Goal: Information Seeking & Learning: Learn about a topic

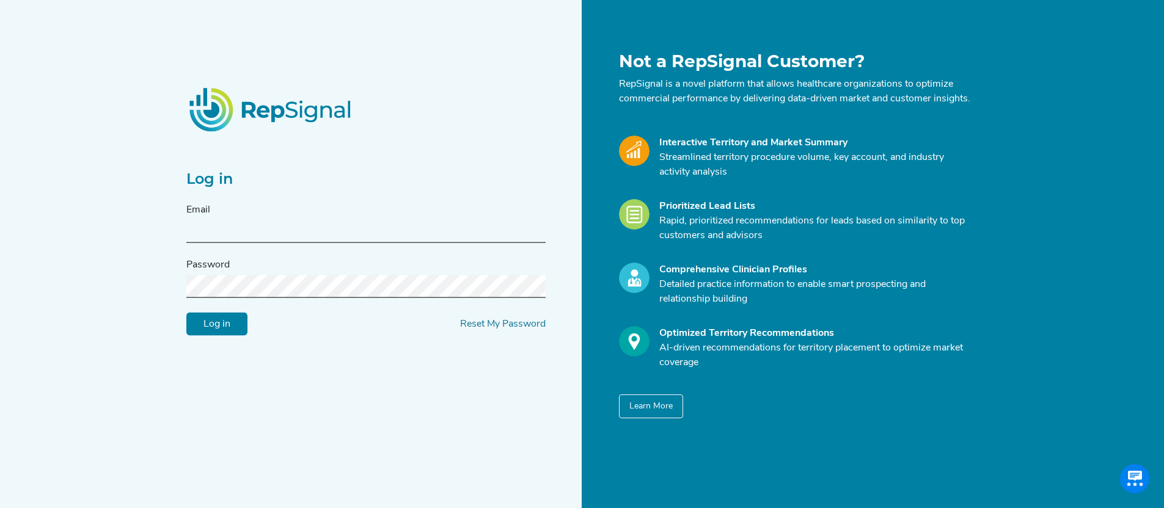
type input "[EMAIL_ADDRESS][DOMAIN_NAME]"
click at [214, 334] on input "Log in" at bounding box center [216, 324] width 61 height 23
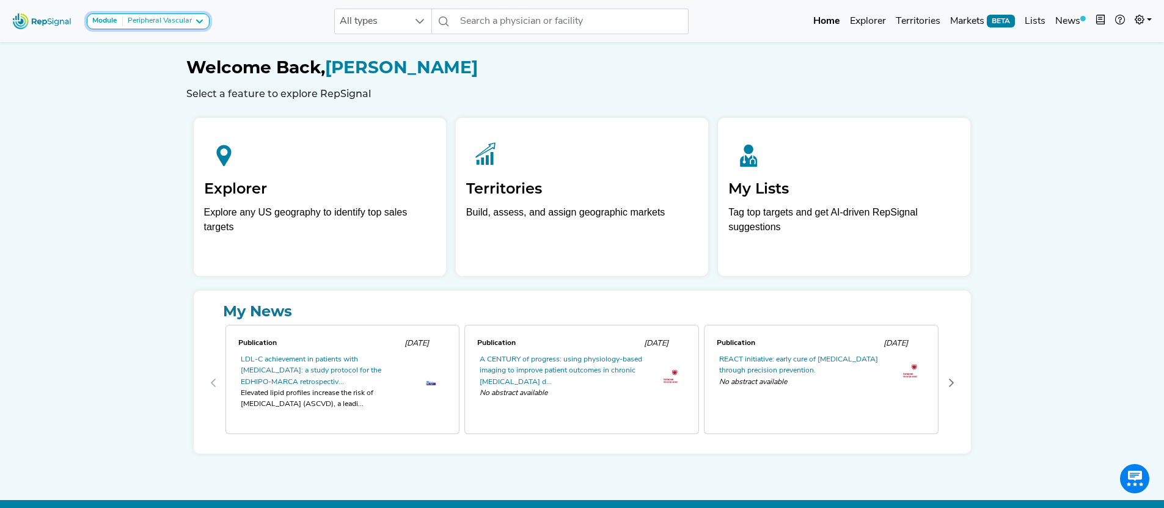
click at [182, 20] on div "Peripheral Vascular" at bounding box center [157, 21] width 69 height 10
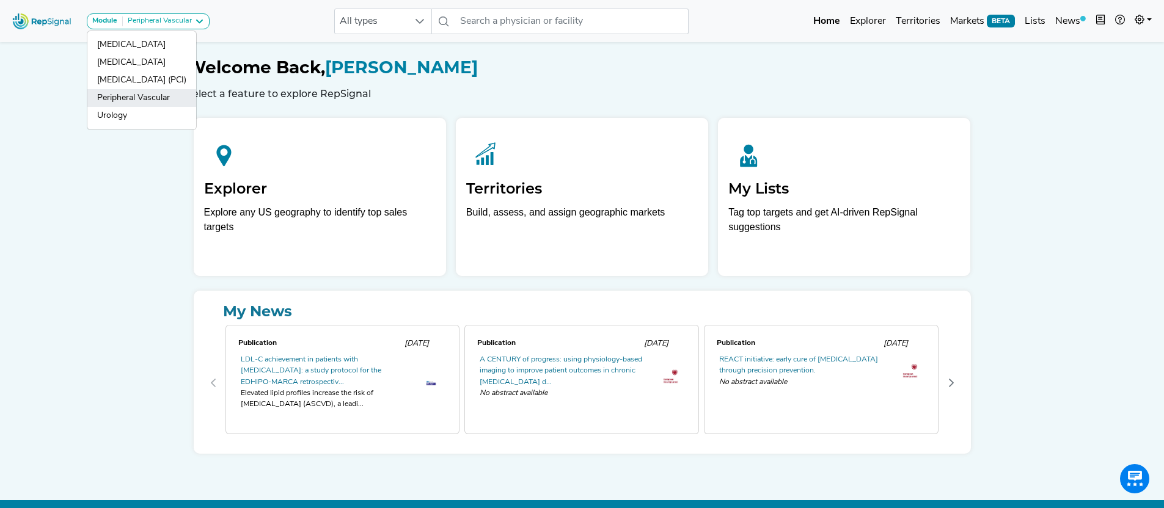
click at [164, 96] on link "Peripheral Vascular" at bounding box center [141, 98] width 109 height 18
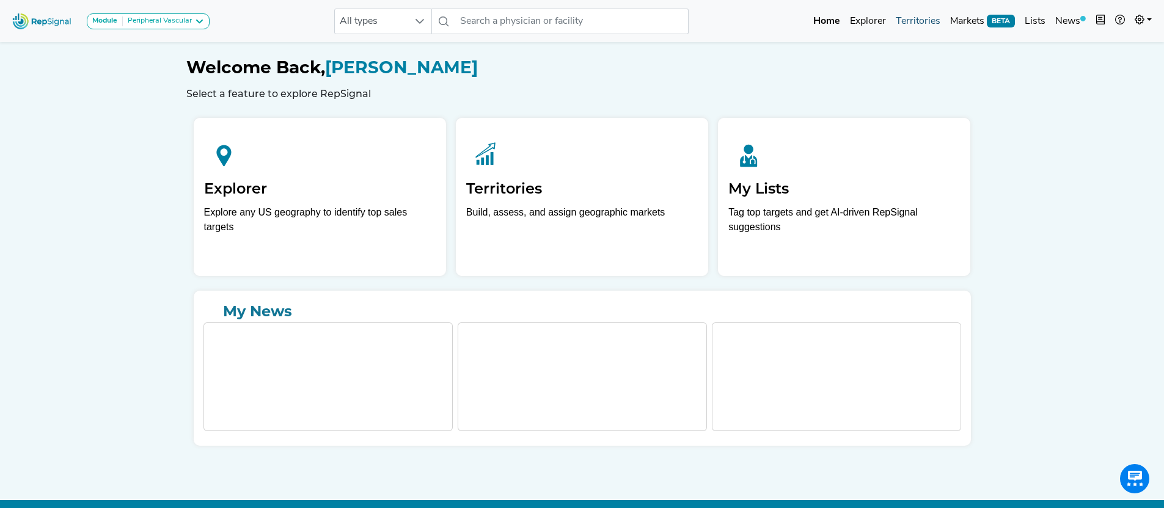
click at [925, 22] on link "Territories" at bounding box center [918, 21] width 54 height 24
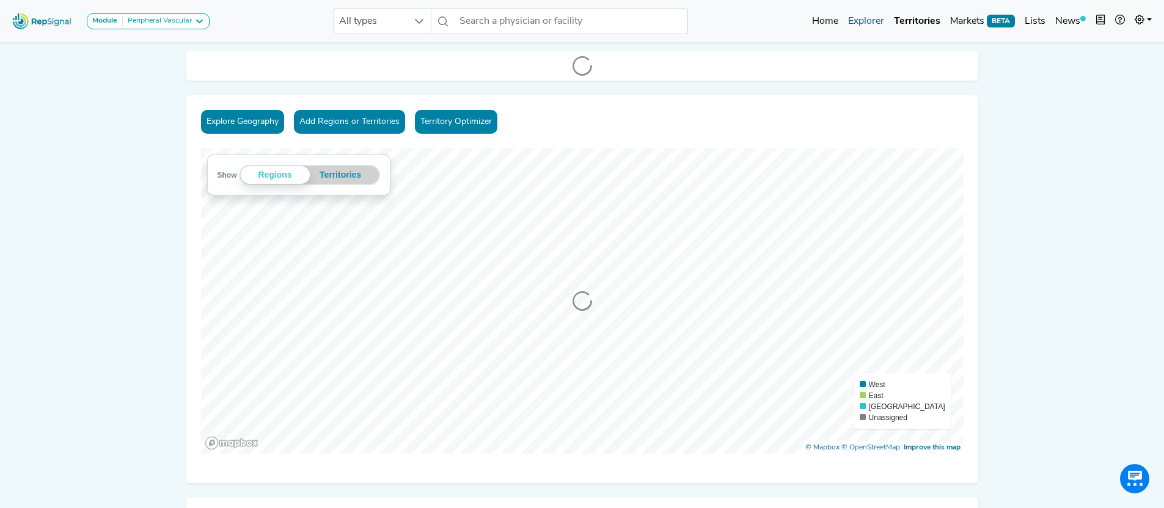
click at [860, 22] on link "Explorer" at bounding box center [866, 21] width 46 height 24
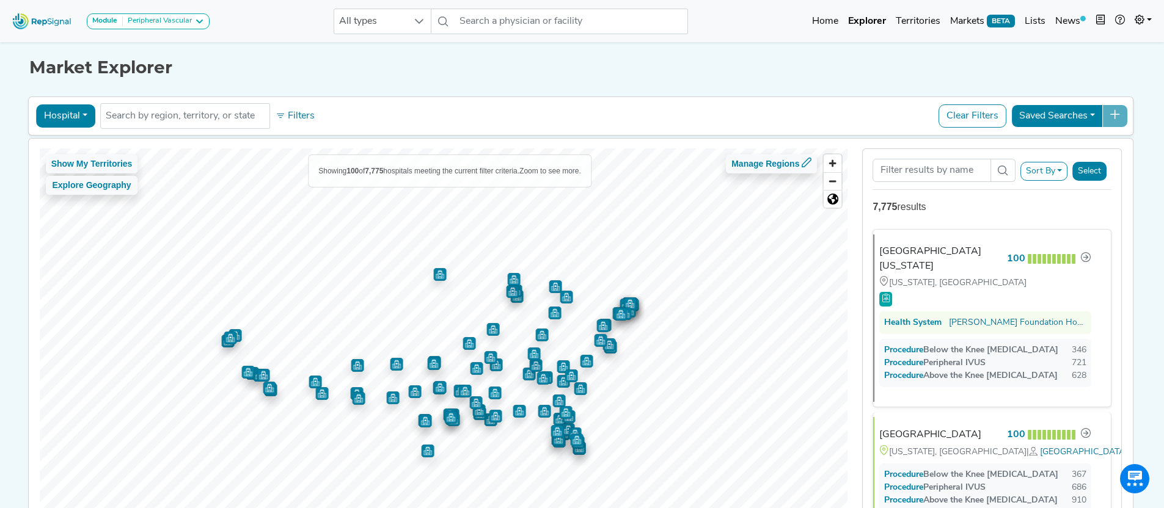
click at [72, 119] on button "Hospital" at bounding box center [65, 115] width 59 height 23
click at [375, 122] on div "Hospital Physician Hospital ASC Office Health System No results found Filters C…" at bounding box center [581, 116] width 1095 height 28
click at [200, 120] on input "text" at bounding box center [185, 116] width 159 height 15
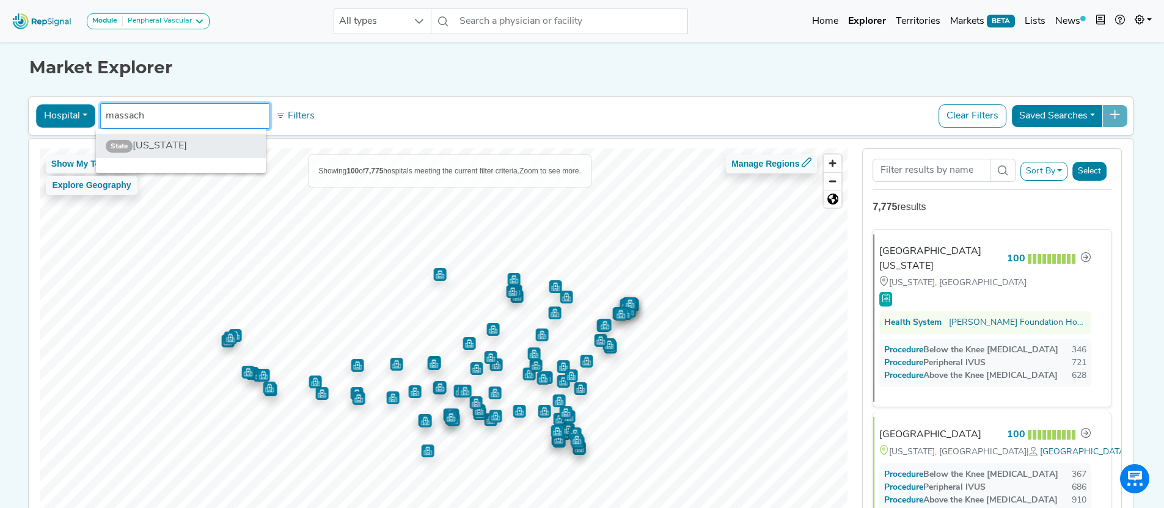
type input "massach"
click at [183, 150] on li "State Massachusetts" at bounding box center [181, 146] width 170 height 24
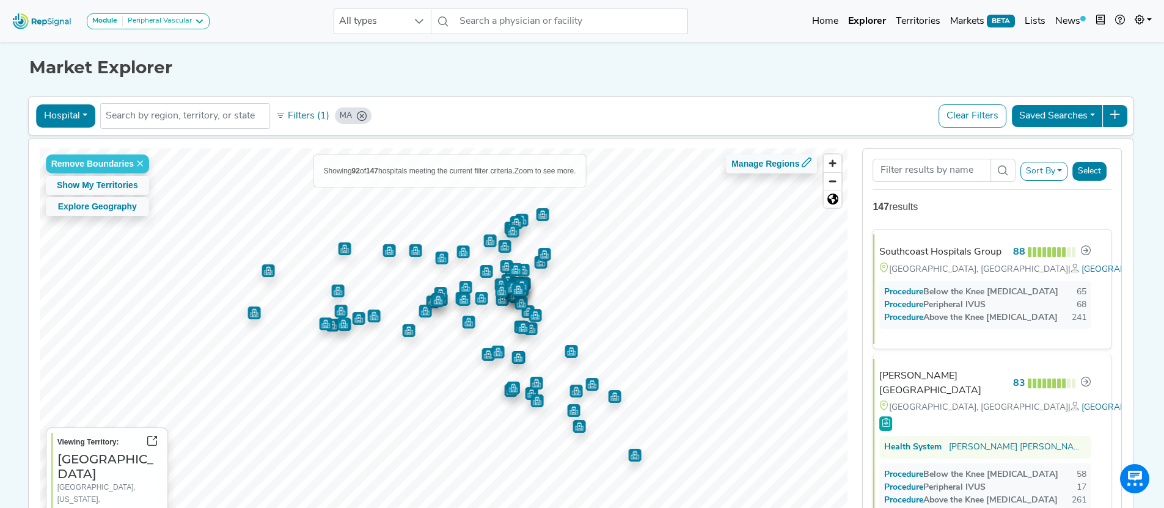
click at [358, 115] on icon "MA" at bounding box center [362, 116] width 10 height 10
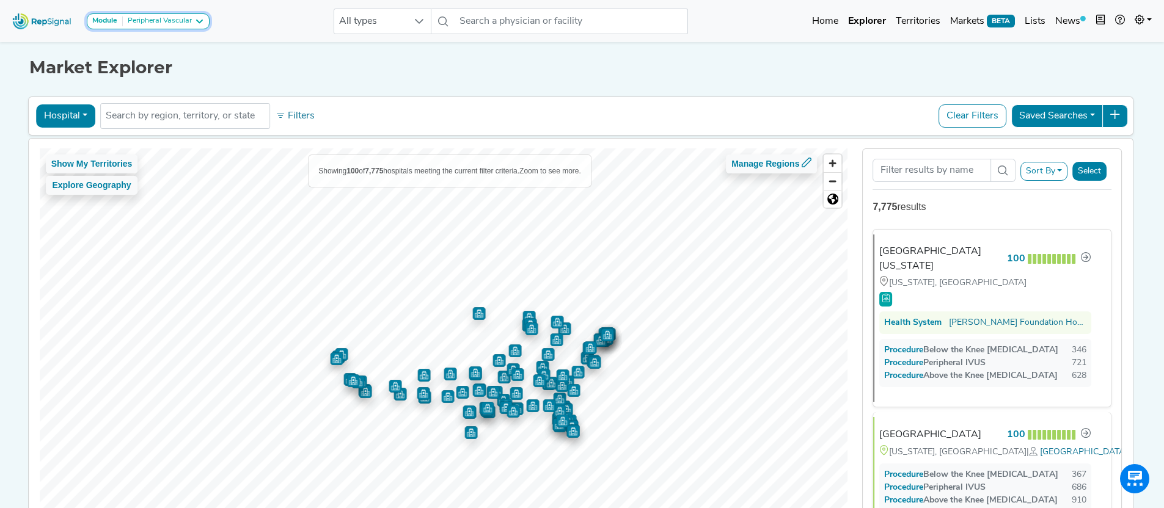
click at [198, 21] on icon at bounding box center [199, 21] width 10 height 10
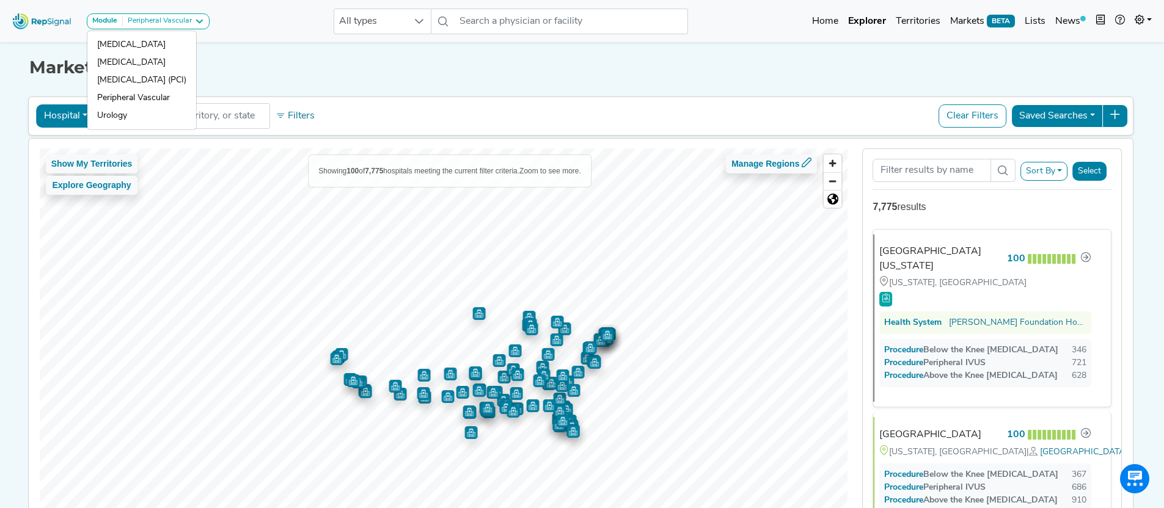
click at [323, 76] on h1 "Market Explorer" at bounding box center [582, 67] width 1106 height 21
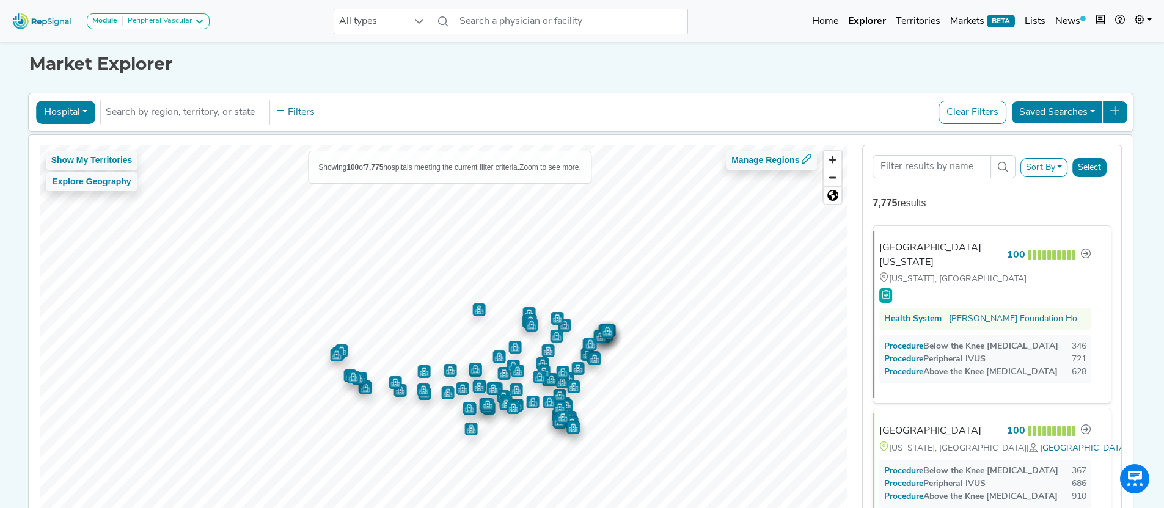
scroll to position [12, 0]
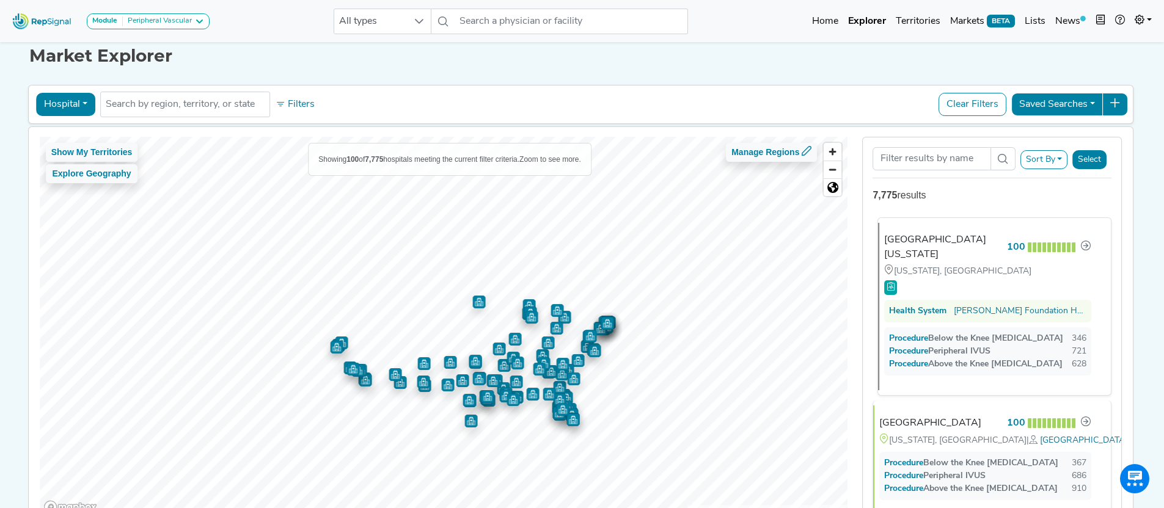
click at [944, 241] on div "[GEOGRAPHIC_DATA][US_STATE]" at bounding box center [943, 247] width 118 height 29
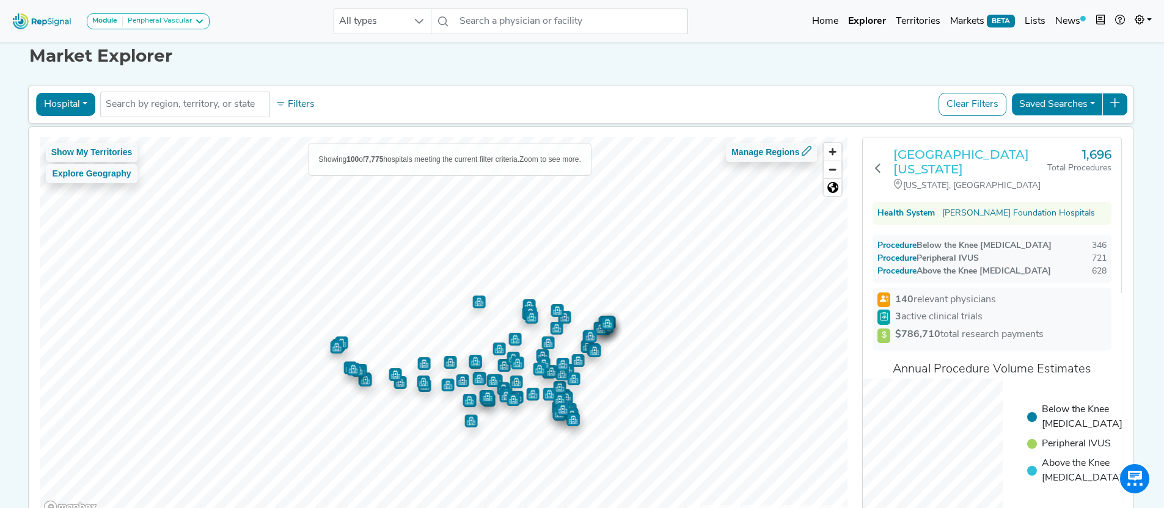
click at [952, 166] on h3 "[GEOGRAPHIC_DATA][US_STATE]" at bounding box center [970, 161] width 154 height 29
click at [73, 102] on button "Hospital" at bounding box center [65, 104] width 59 height 23
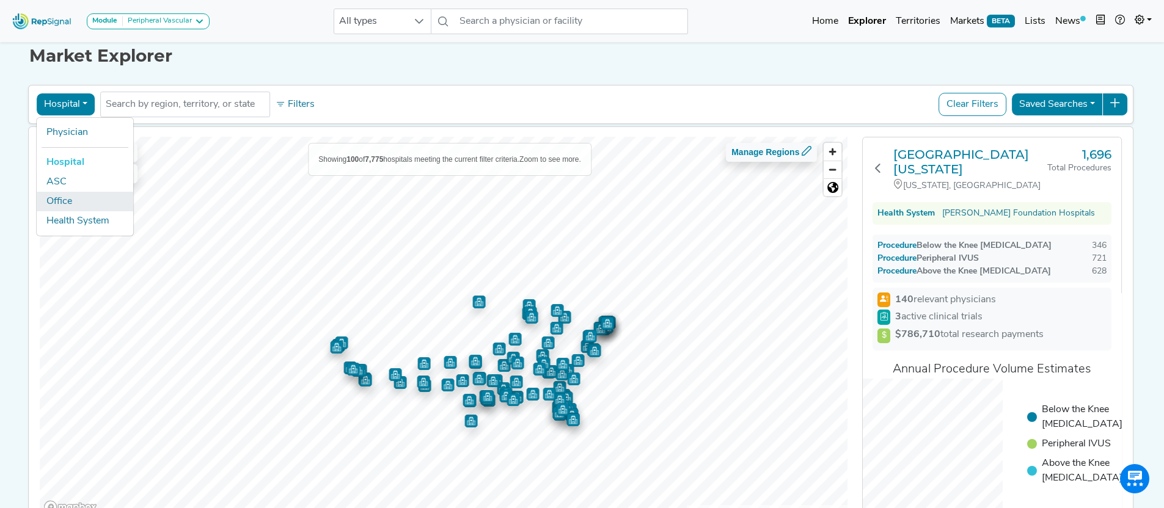
drag, startPoint x: 70, startPoint y: 200, endPoint x: 90, endPoint y: 186, distance: 24.2
click at [70, 200] on link "Office" at bounding box center [85, 202] width 97 height 20
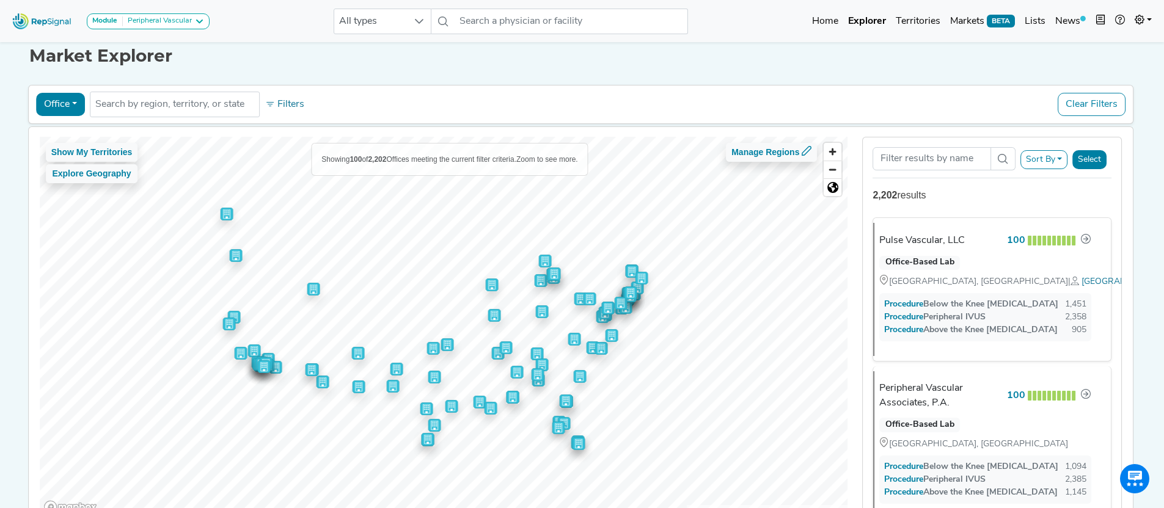
click at [58, 101] on button "Office" at bounding box center [60, 104] width 49 height 23
click at [63, 137] on link "Physician" at bounding box center [85, 133] width 97 height 20
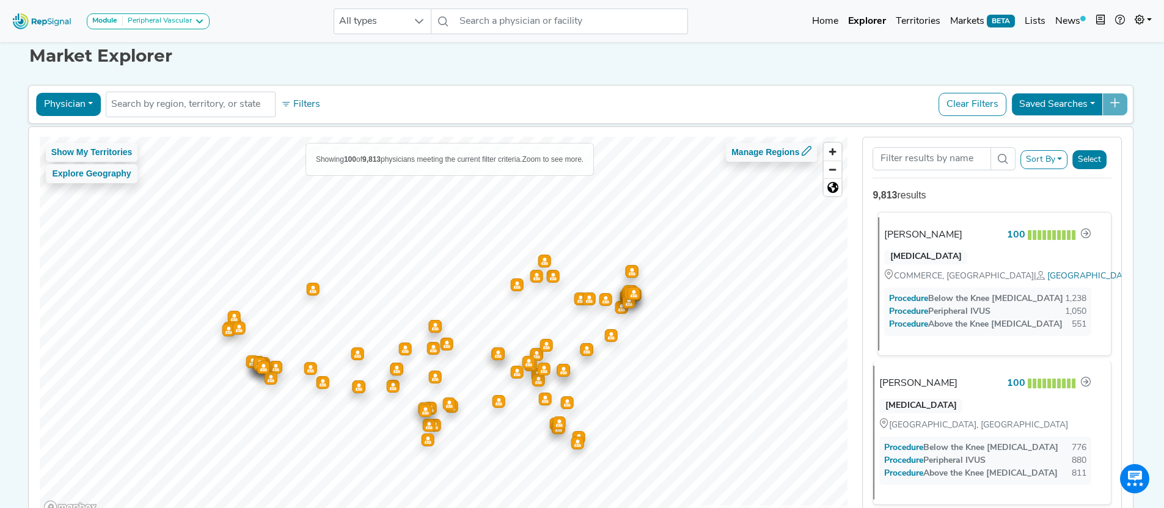
scroll to position [20, 0]
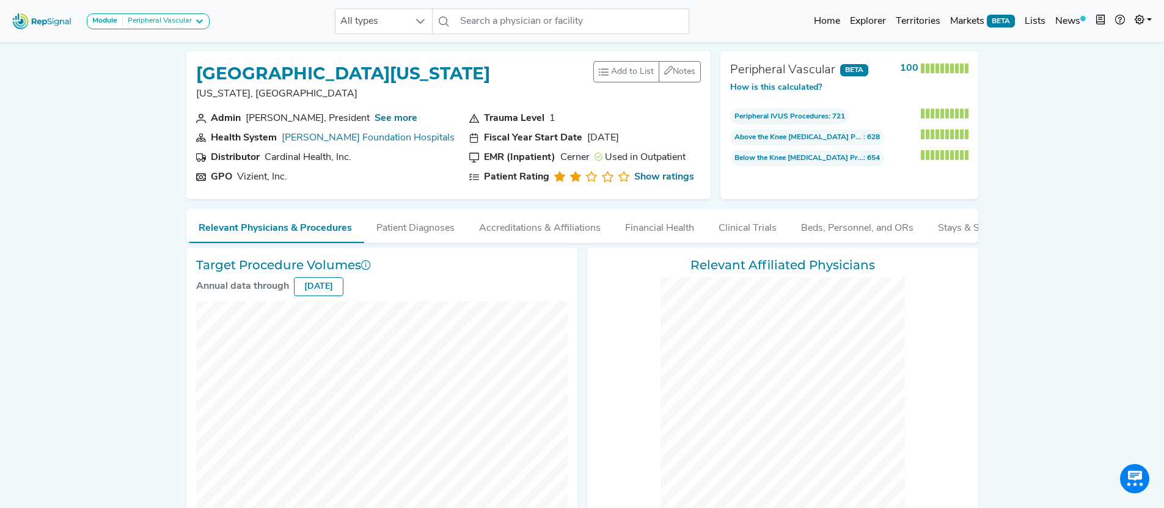
checkbox input "false"
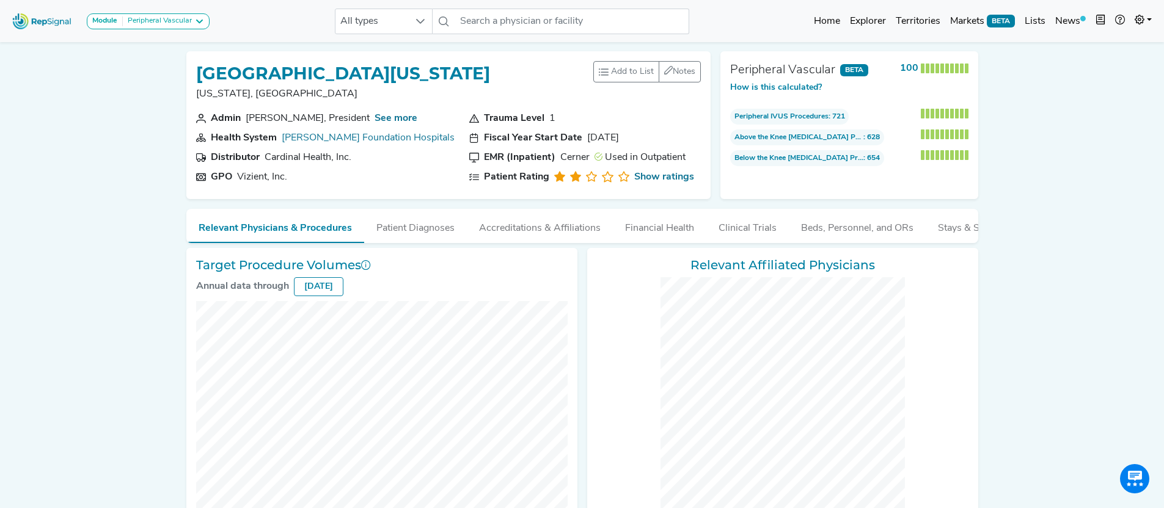
checkbox input "false"
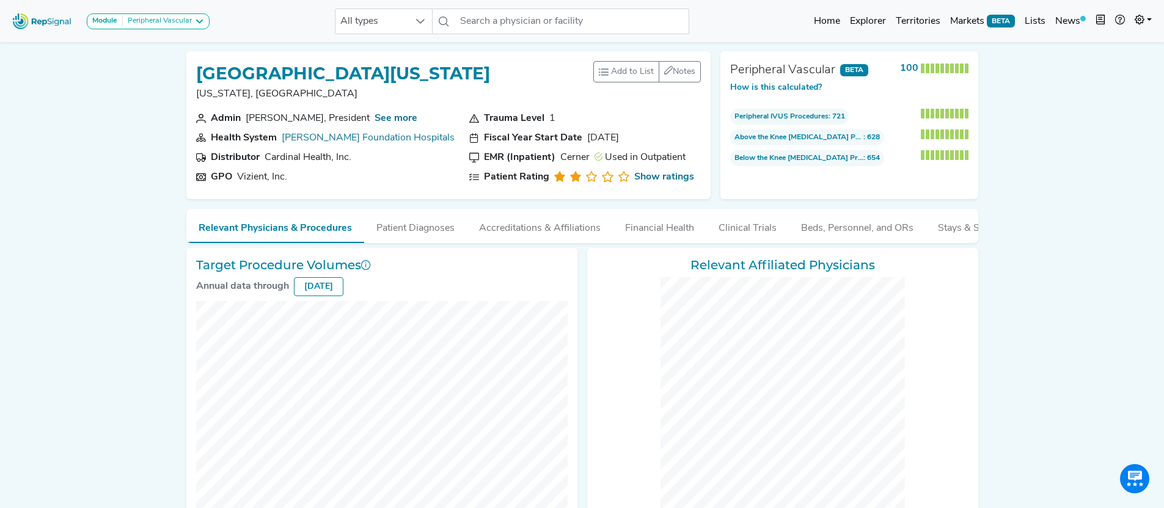
checkbox input "false"
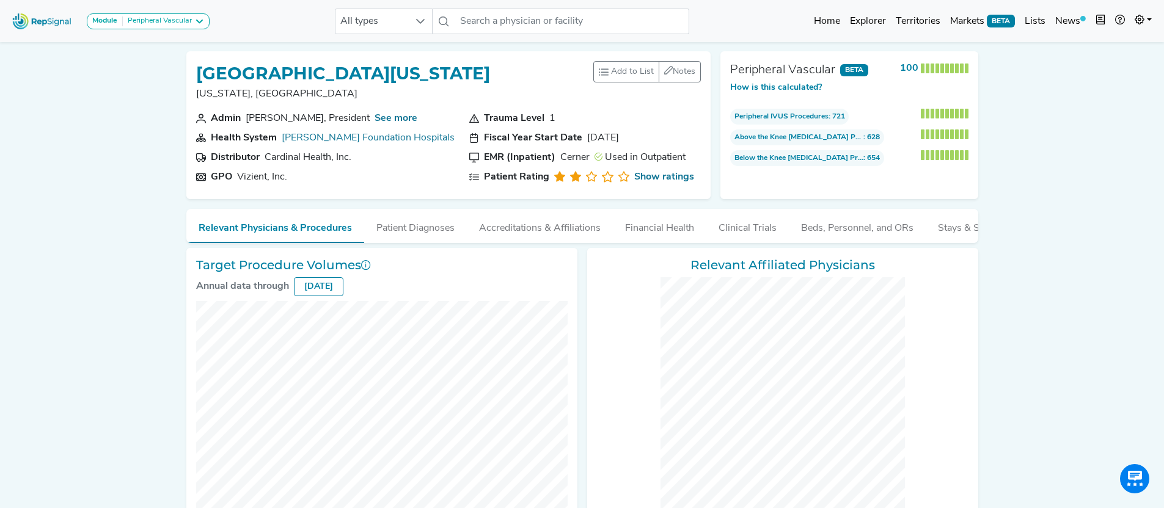
checkbox input "false"
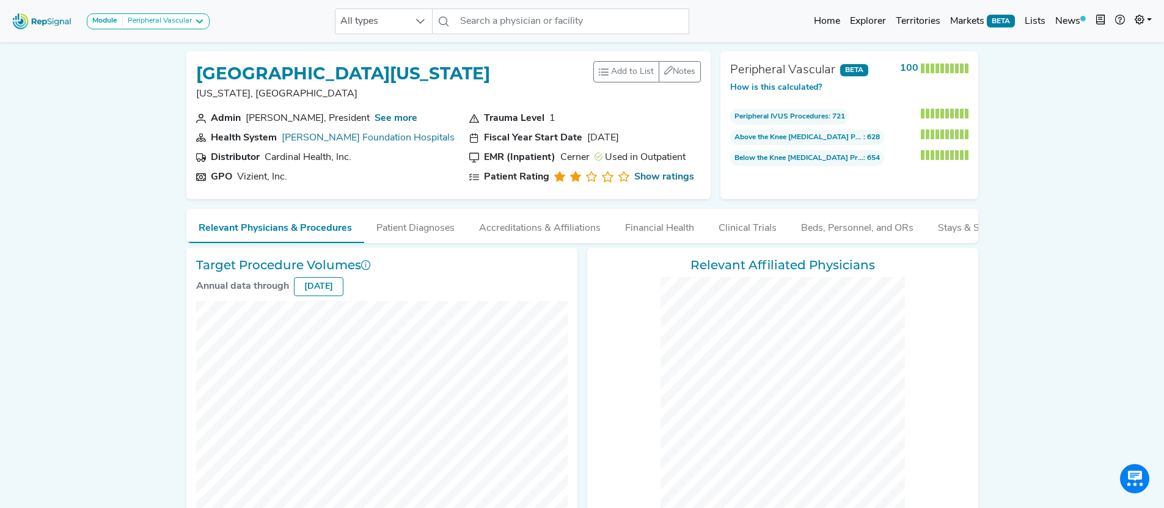
checkbox input "false"
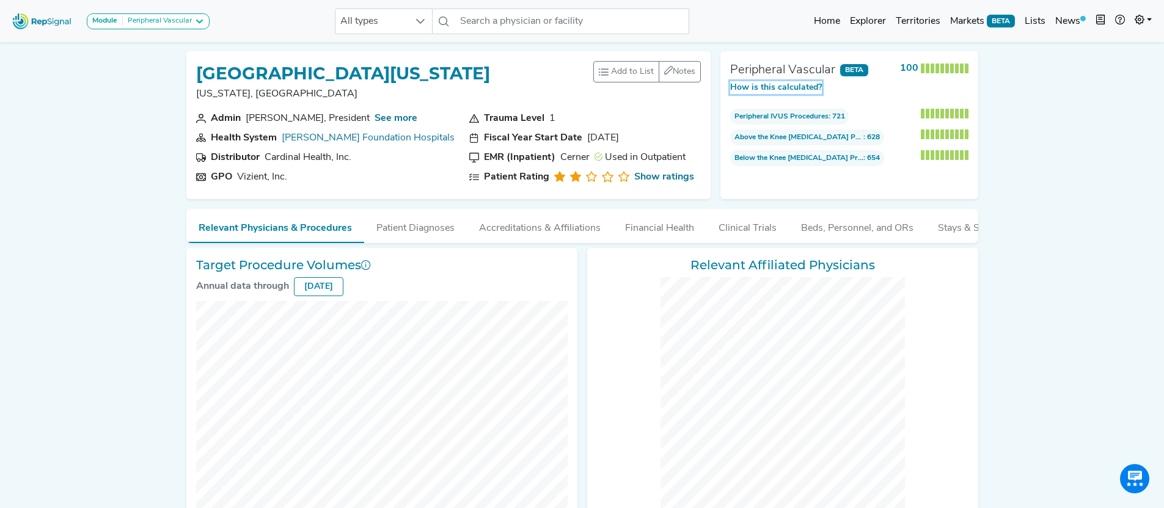
click at [813, 90] on button "How is this calculated?" at bounding box center [776, 87] width 92 height 13
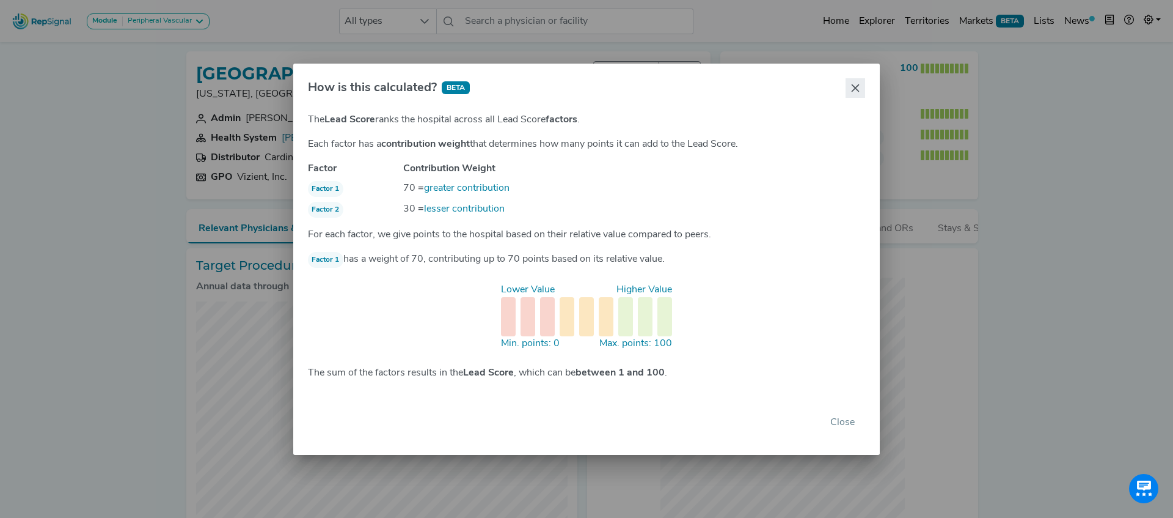
click at [854, 85] on icon "Close" at bounding box center [856, 88] width 10 height 10
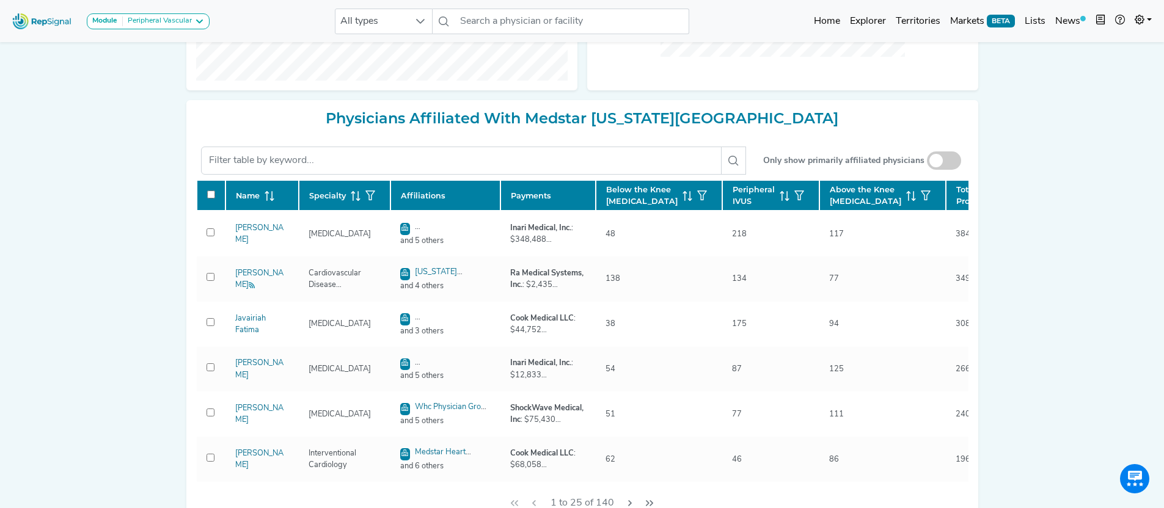
scroll to position [467, 0]
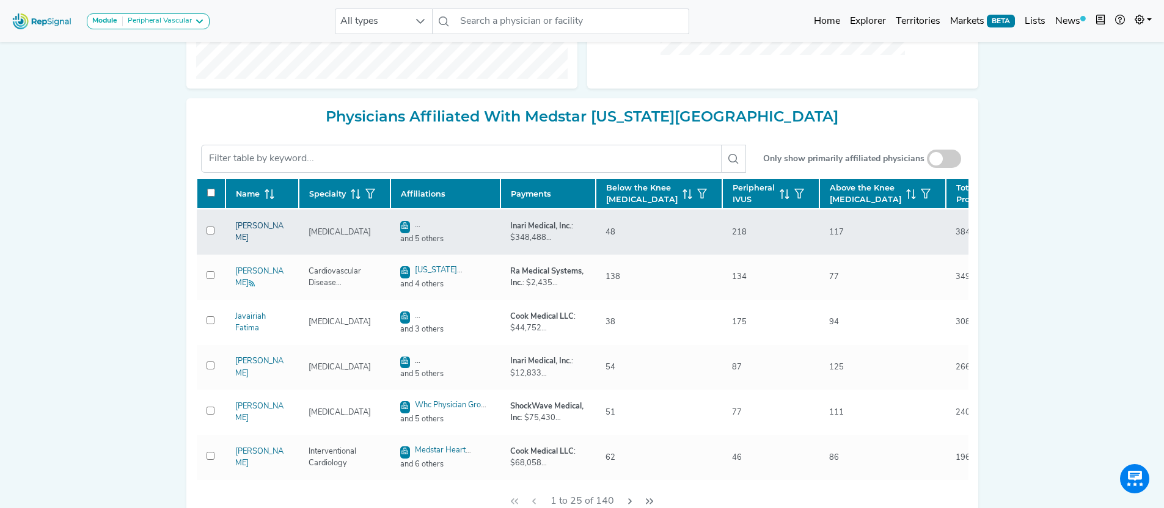
click at [246, 242] on link "[PERSON_NAME]" at bounding box center [259, 232] width 48 height 20
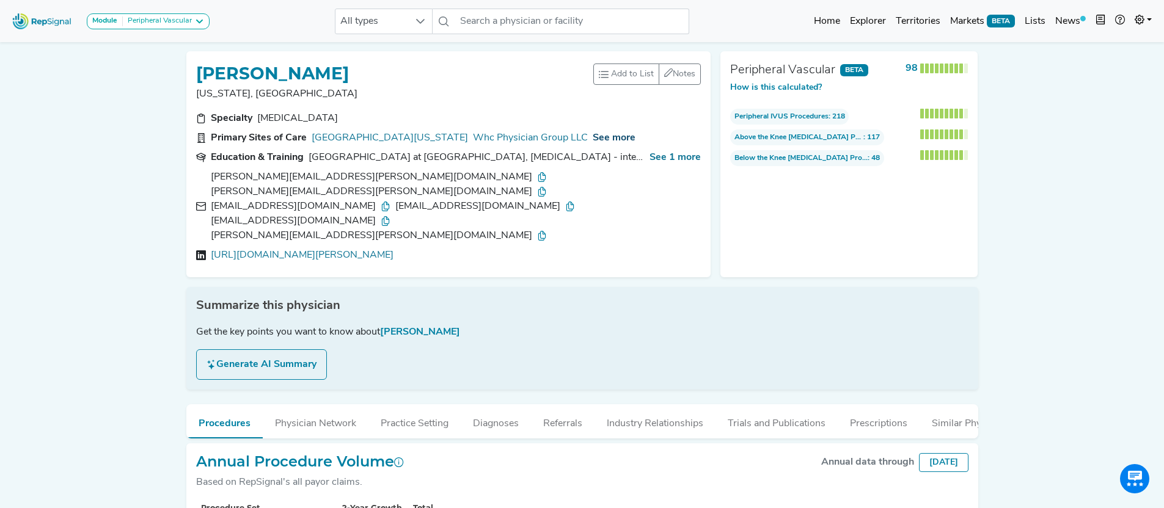
click at [623, 140] on span "See more" at bounding box center [614, 138] width 43 height 10
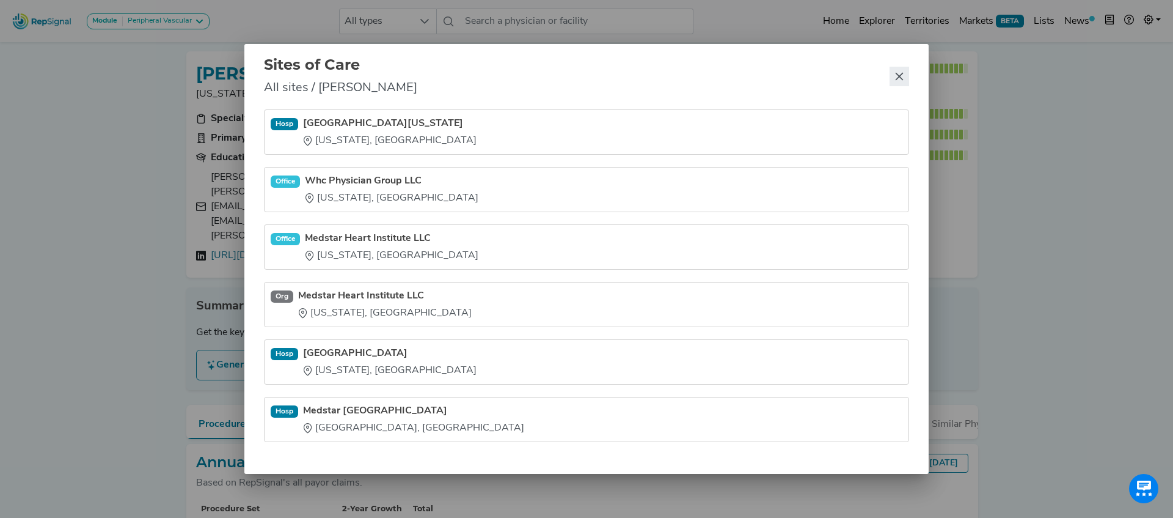
click at [899, 77] on icon "Close" at bounding box center [900, 77] width 8 height 8
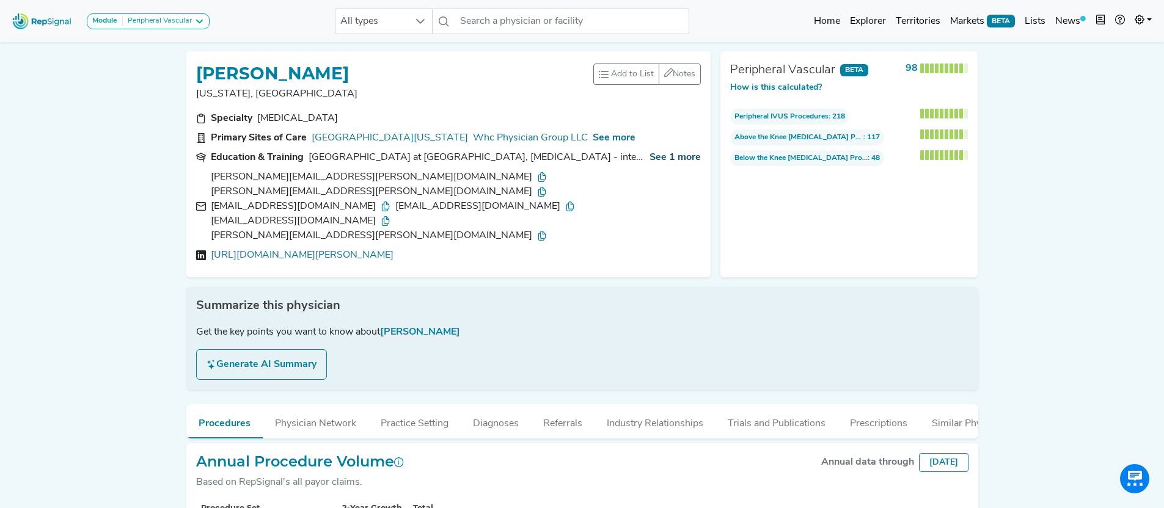
click at [676, 157] on span "See 1 more" at bounding box center [675, 158] width 51 height 10
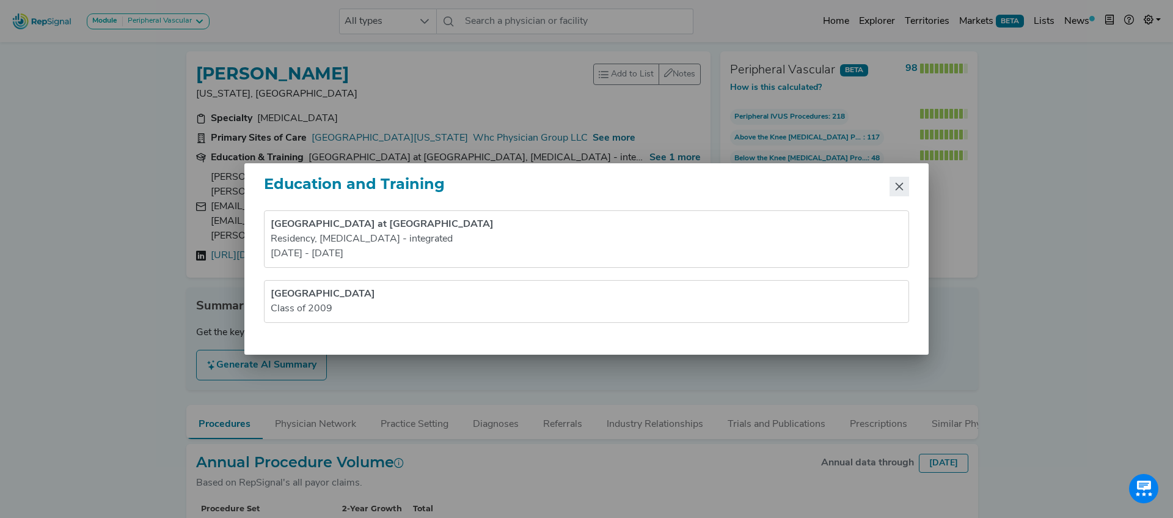
click at [901, 188] on icon "Close" at bounding box center [900, 187] width 8 height 8
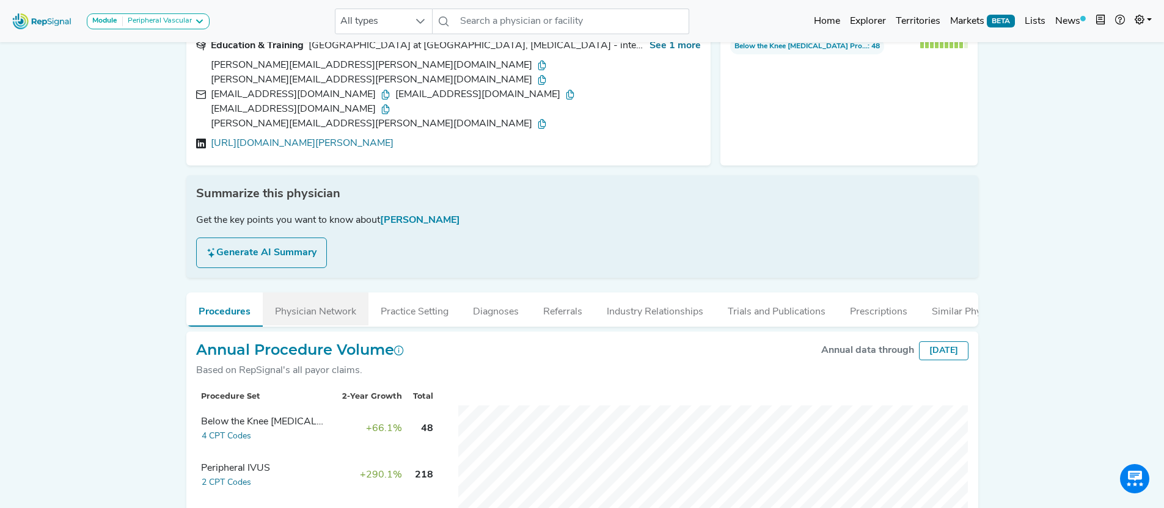
scroll to position [140, 0]
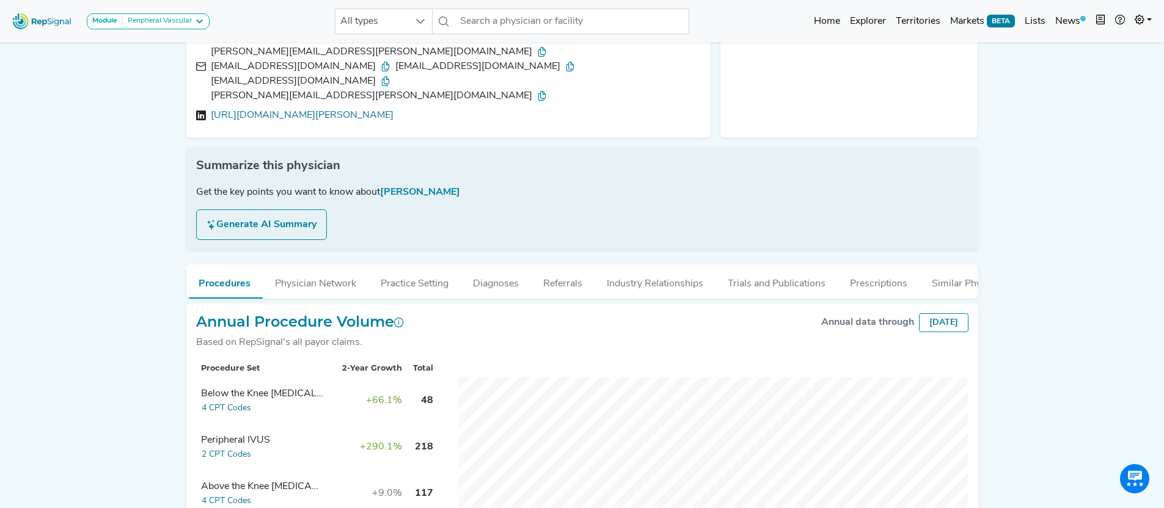
click at [305, 210] on button "Generate AI Summary" at bounding box center [261, 225] width 131 height 31
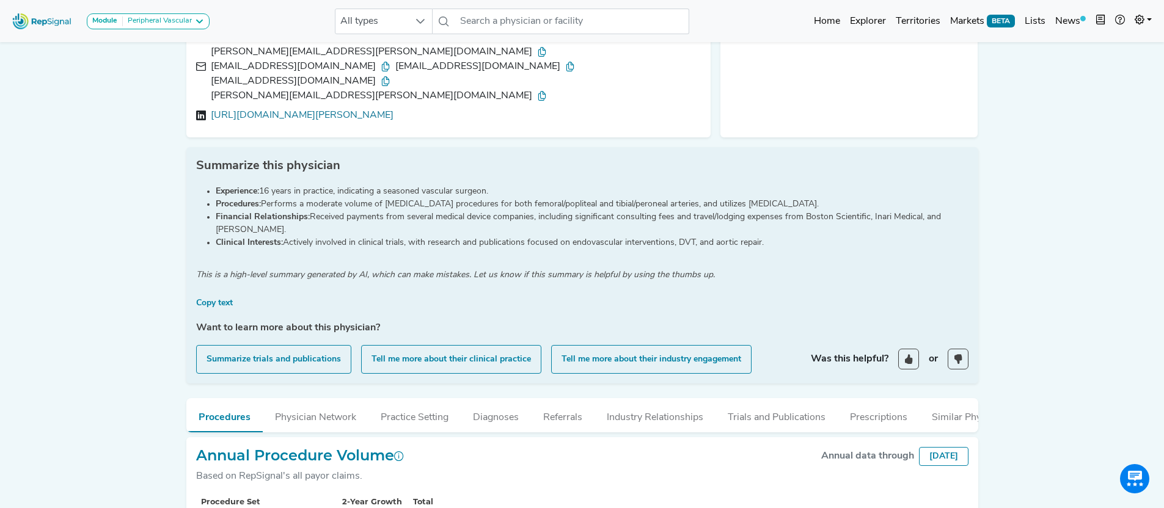
drag, startPoint x: 237, startPoint y: 140, endPoint x: 771, endPoint y: 186, distance: 536.0
click at [771, 186] on ul "Experience: 16 years in practice, indicating a seasoned vascular surgeon. Proce…" at bounding box center [582, 217] width 772 height 64
click at [832, 205] on div "Experience: 16 years in practice, indicating a seasoned vascular surgeon. Proce…" at bounding box center [582, 274] width 787 height 199
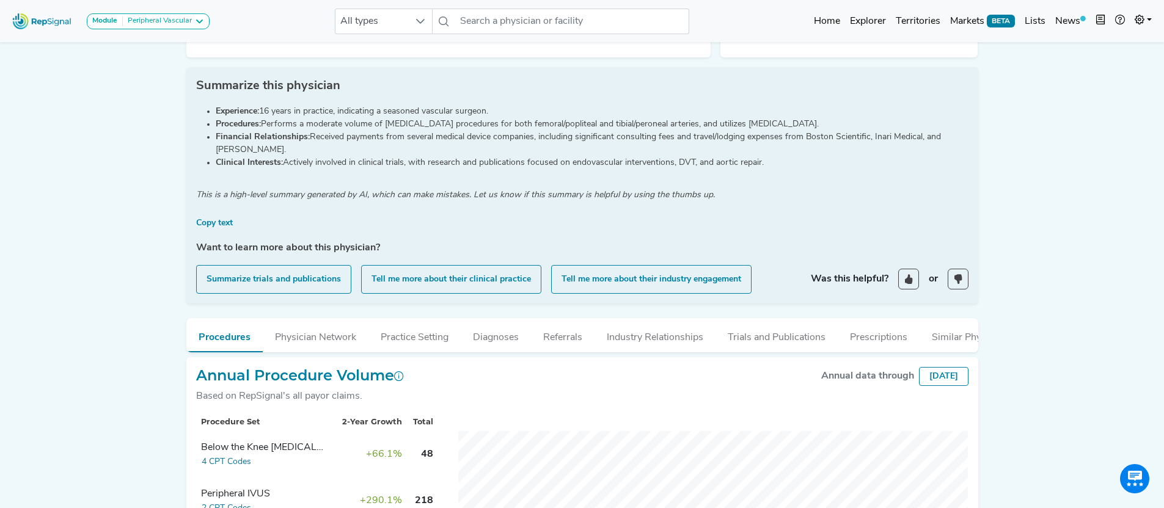
scroll to position [221, 0]
click at [621, 264] on button "Tell me more about their industry engagement" at bounding box center [651, 278] width 200 height 29
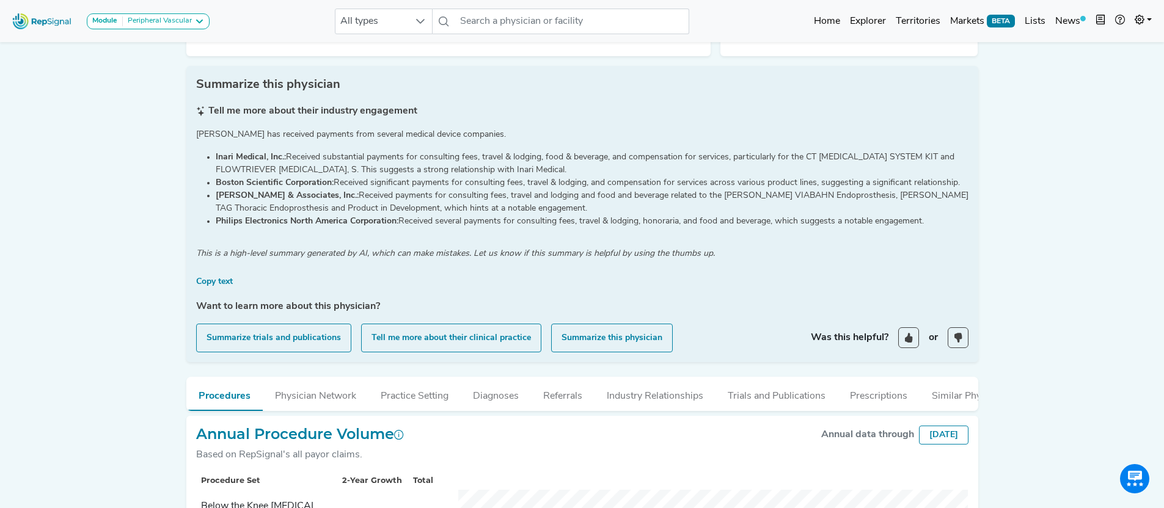
drag, startPoint x: 255, startPoint y: 117, endPoint x: 659, endPoint y: 187, distance: 410.6
click at [659, 187] on div "[PERSON_NAME] has received payments from several medical device companies. Inar…" at bounding box center [582, 182] width 787 height 109
click at [656, 197] on div "Tell me more about their industry engagement [PERSON_NAME] has received payment…" at bounding box center [582, 223] width 787 height 258
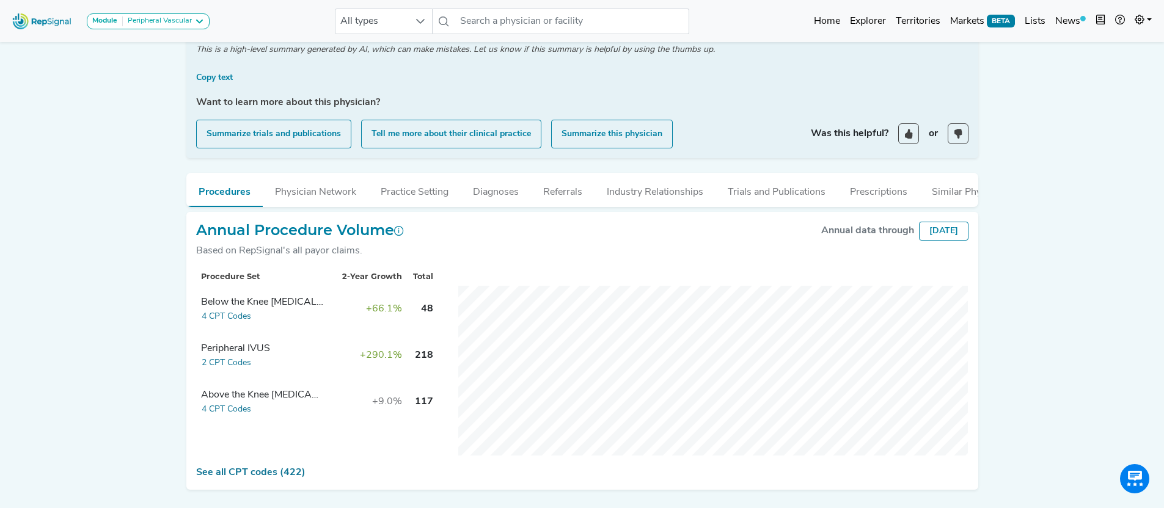
scroll to position [426, 0]
click at [334, 172] on button "Physician Network" at bounding box center [316, 188] width 106 height 33
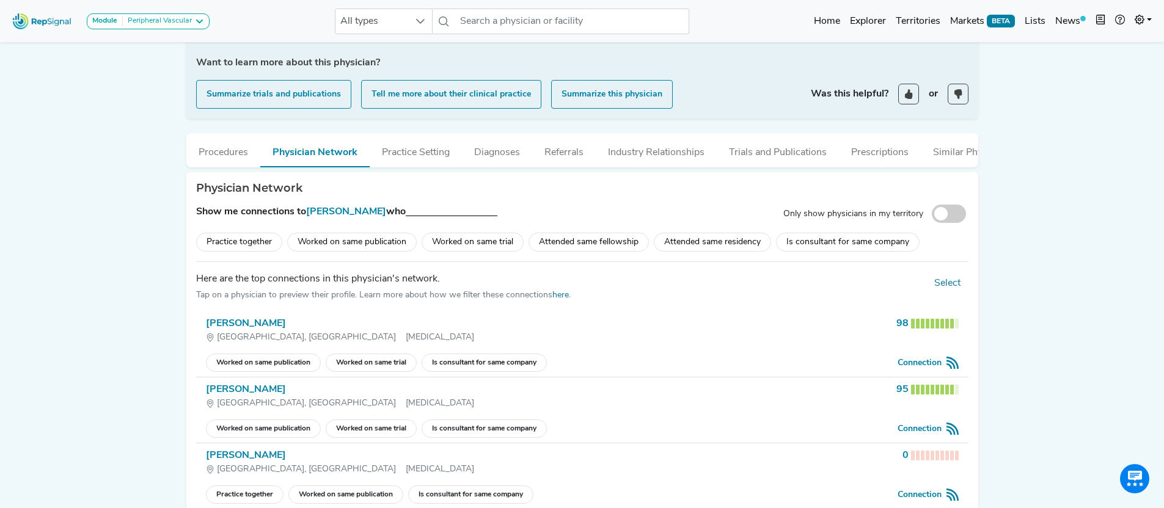
scroll to position [480, 0]
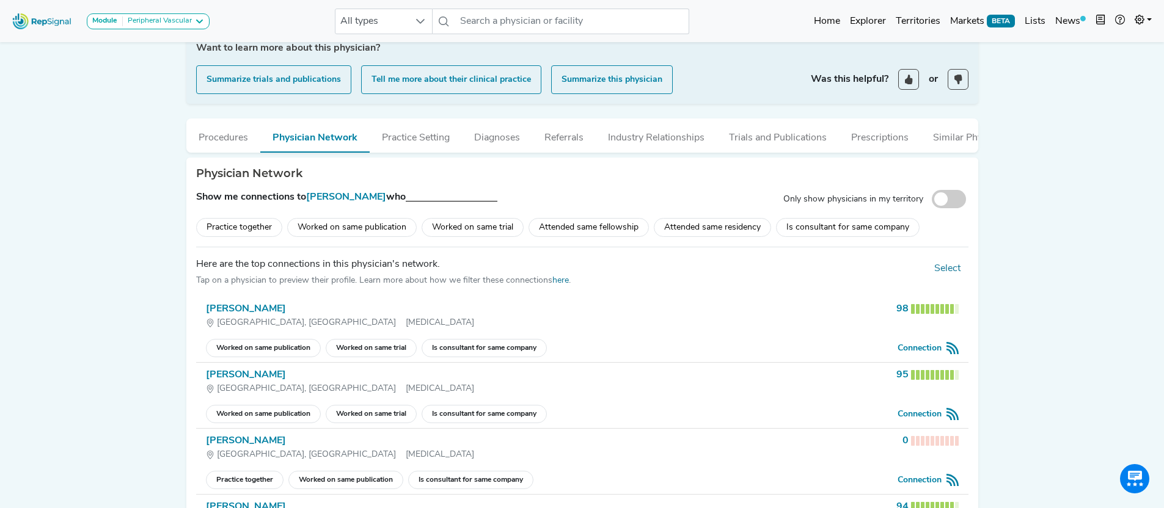
click at [386, 317] on div "[GEOGRAPHIC_DATA], [GEOGRAPHIC_DATA] [MEDICAL_DATA]" at bounding box center [549, 323] width 686 height 13
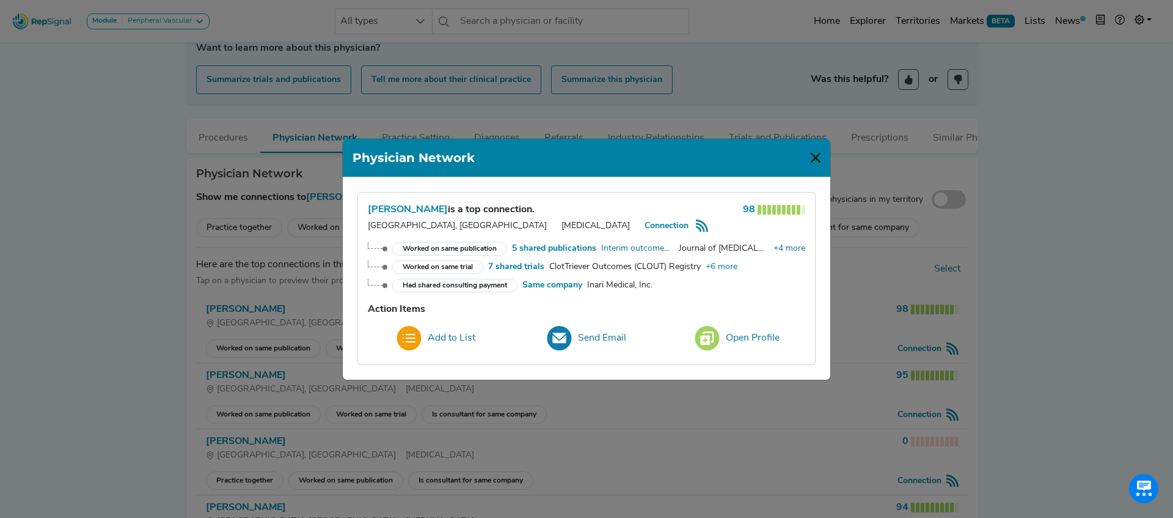
click at [818, 156] on button "Close" at bounding box center [816, 158] width 20 height 20
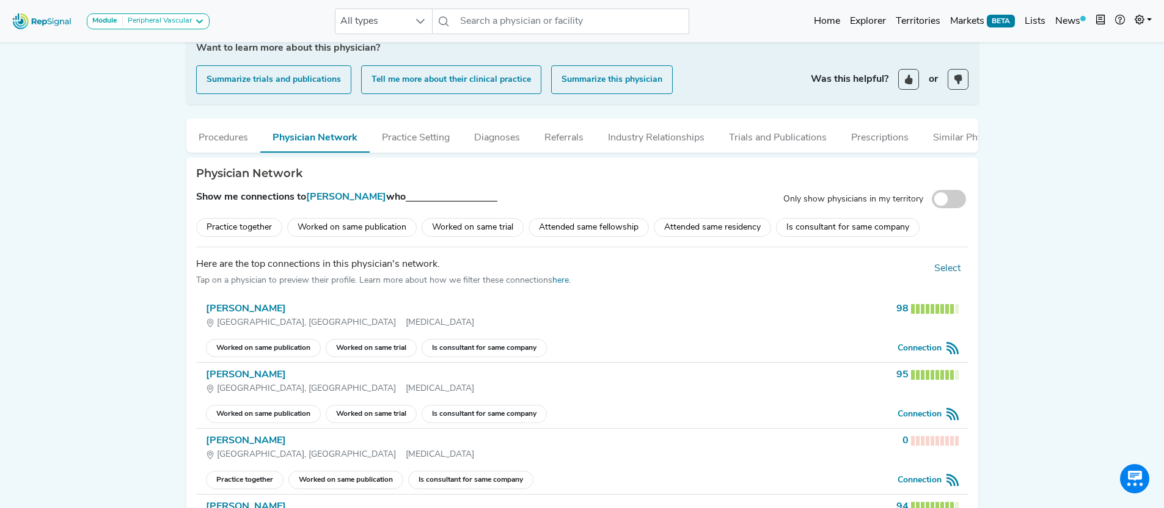
click at [466, 218] on div "Worked on same trial" at bounding box center [473, 227] width 102 height 19
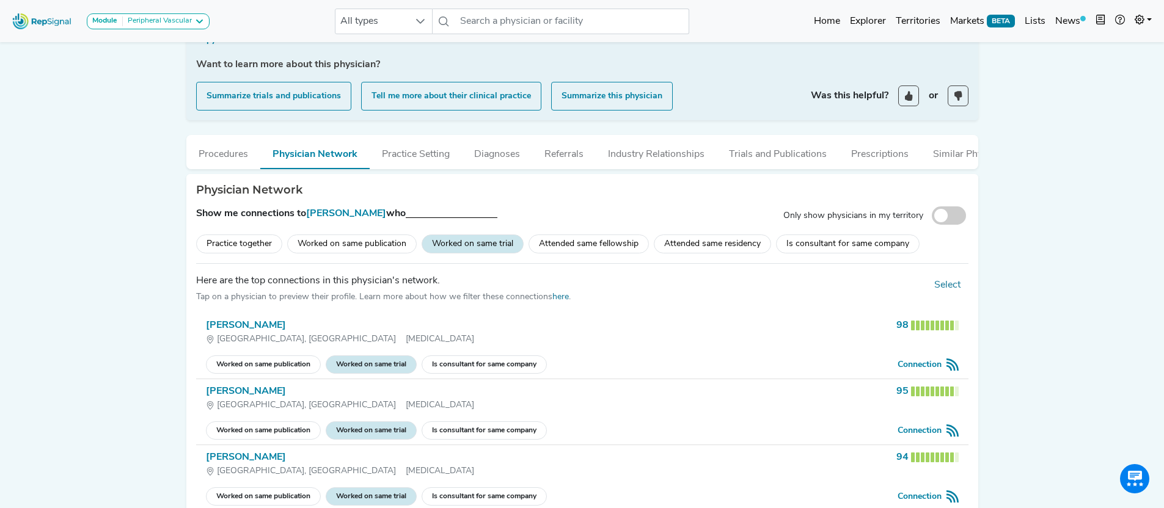
scroll to position [342, 0]
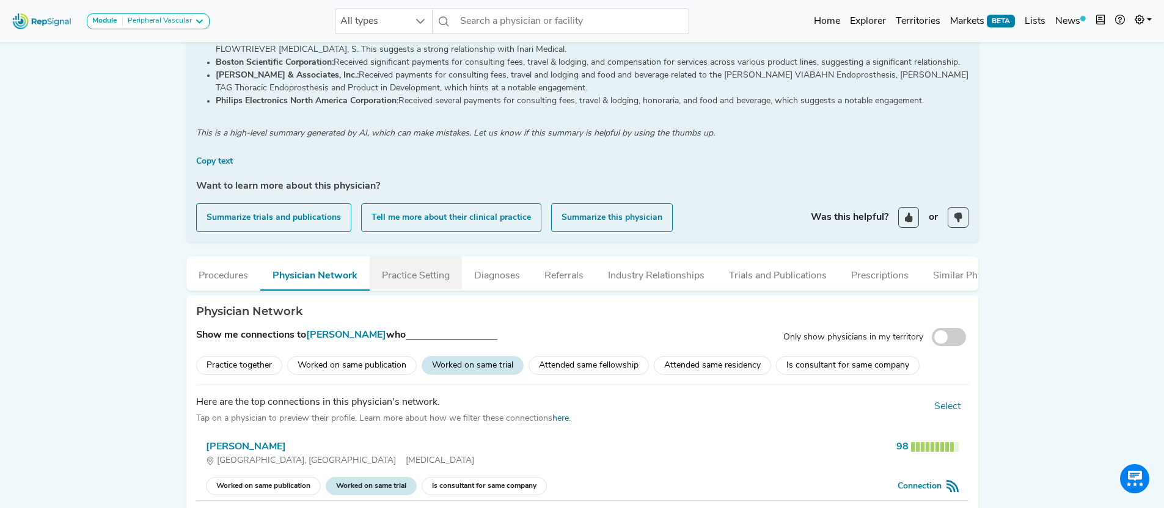
click at [428, 257] on button "Practice Setting" at bounding box center [416, 273] width 92 height 33
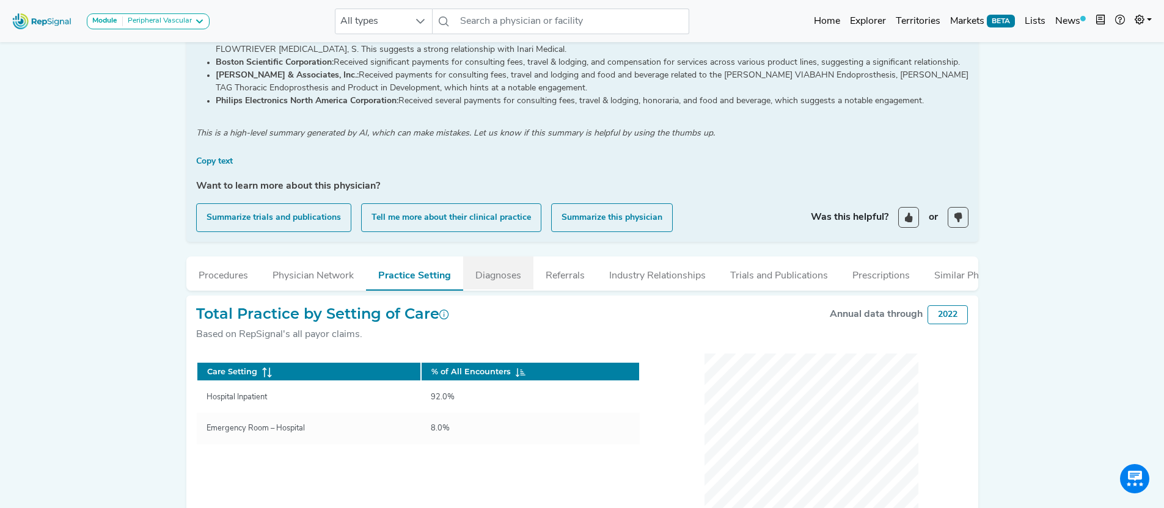
click at [486, 257] on button "Diagnoses" at bounding box center [498, 273] width 70 height 33
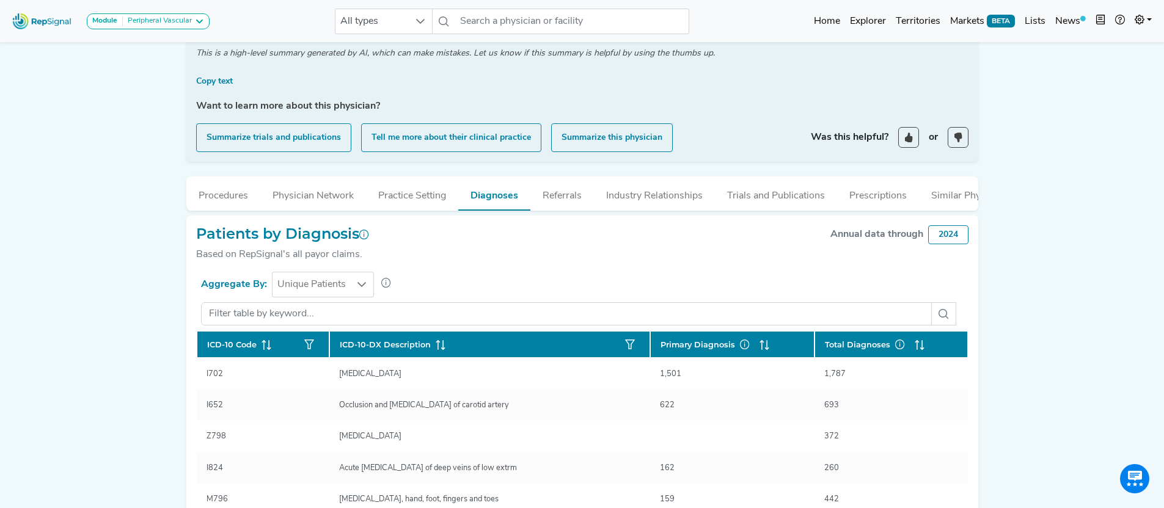
scroll to position [423, 0]
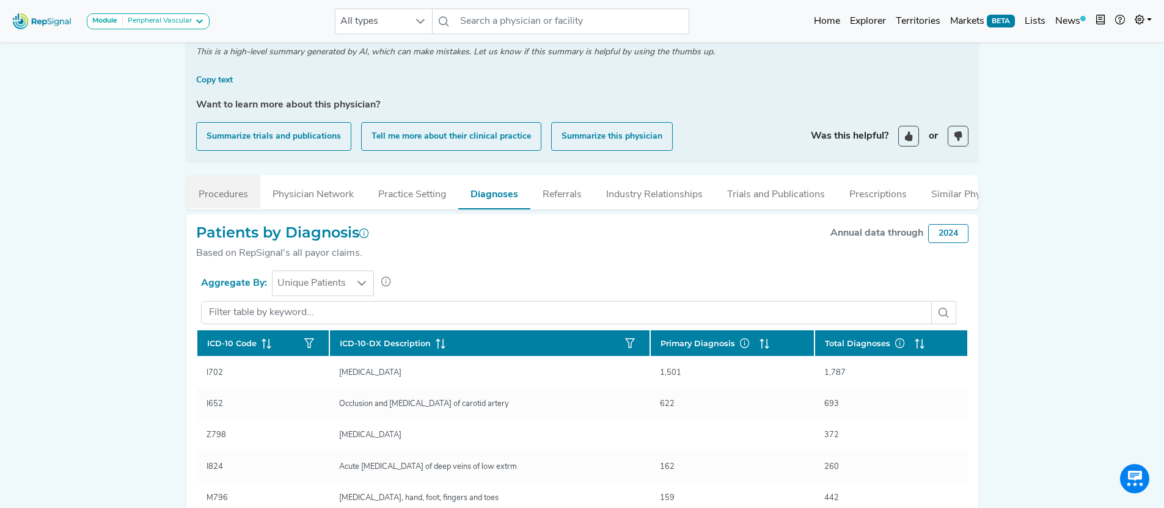
click at [235, 175] on button "Procedures" at bounding box center [223, 191] width 74 height 33
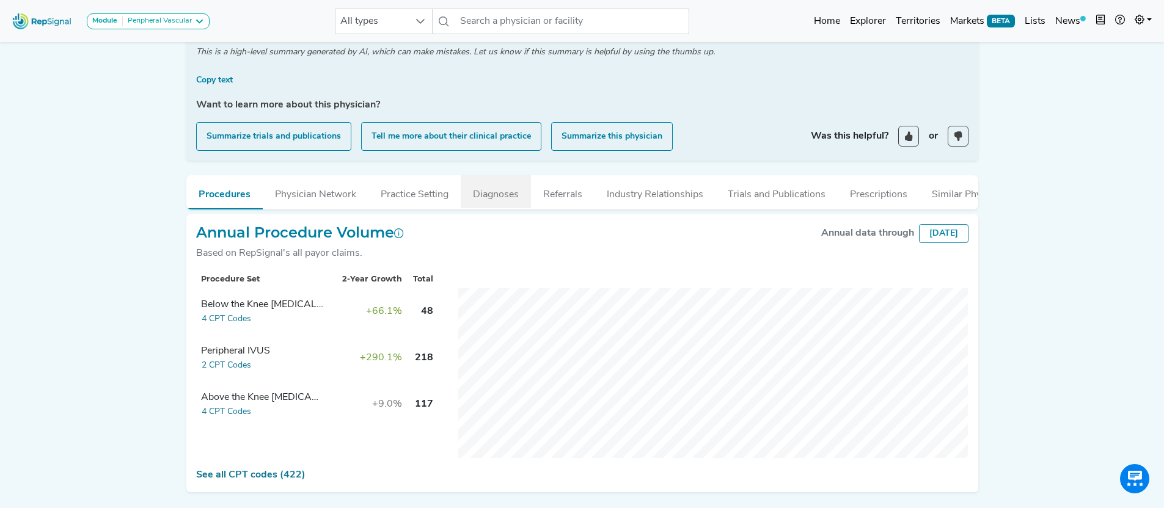
click at [486, 175] on button "Diagnoses" at bounding box center [496, 191] width 70 height 33
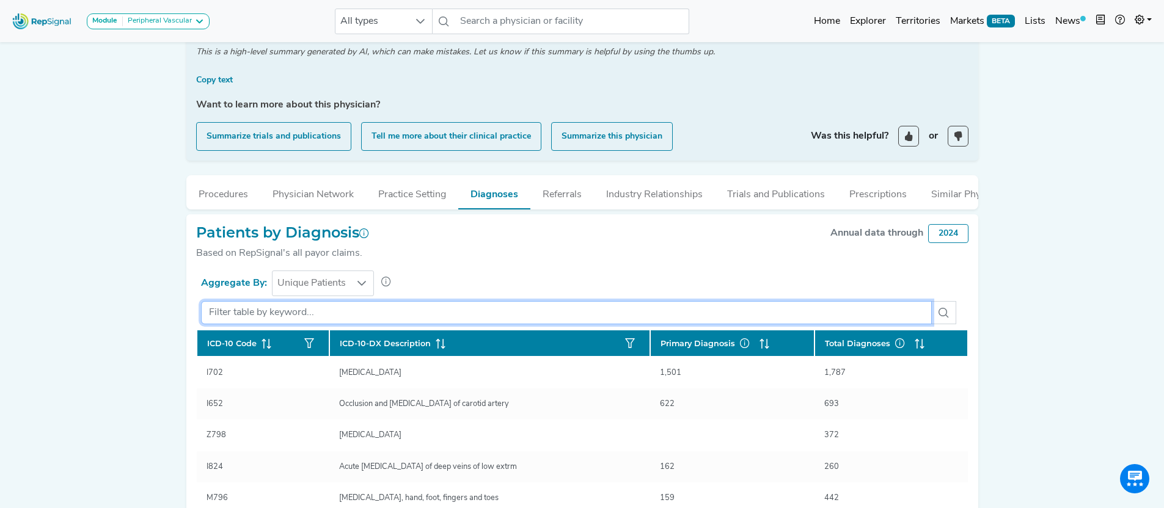
click at [419, 301] on input "text" at bounding box center [566, 312] width 731 height 23
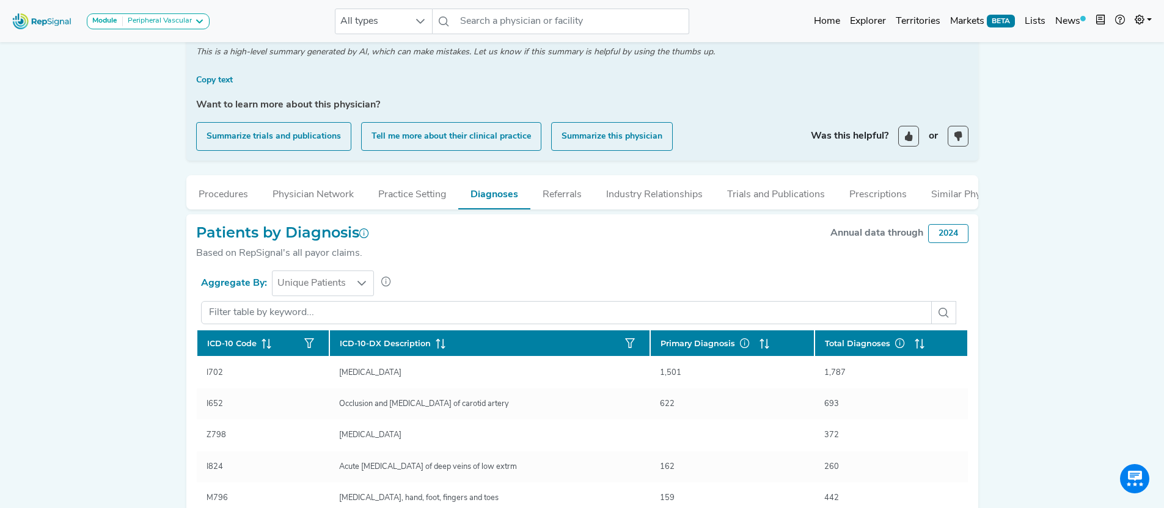
click at [902, 175] on button "Prescriptions" at bounding box center [878, 191] width 82 height 33
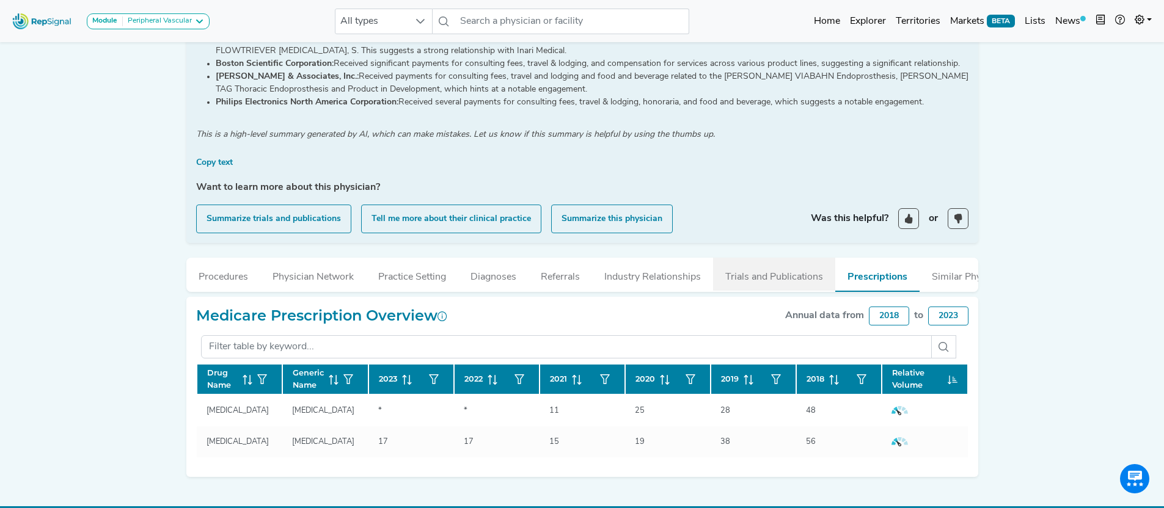
click at [771, 258] on button "Trials and Publications" at bounding box center [774, 274] width 122 height 33
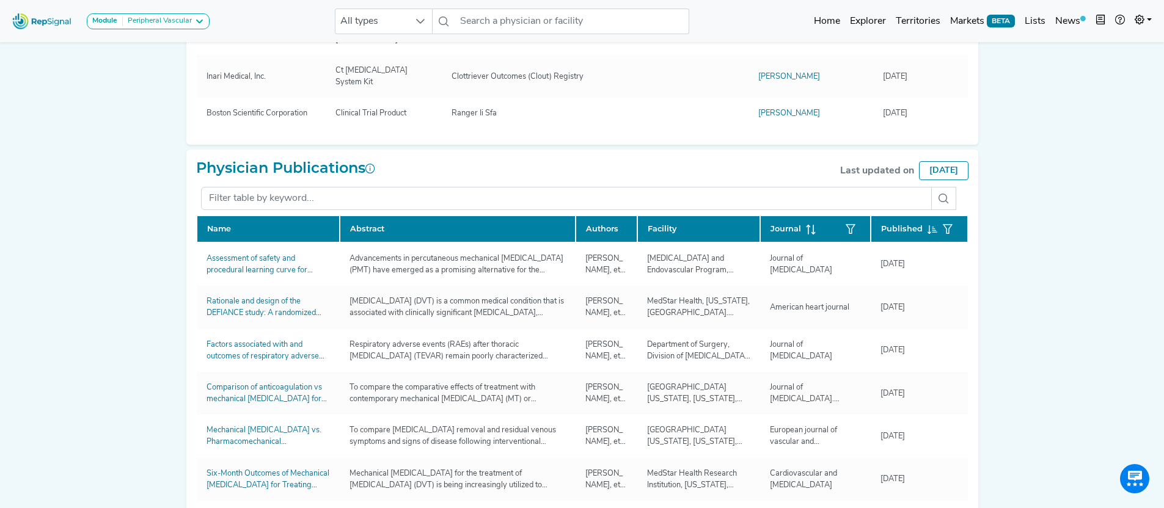
scroll to position [899, 0]
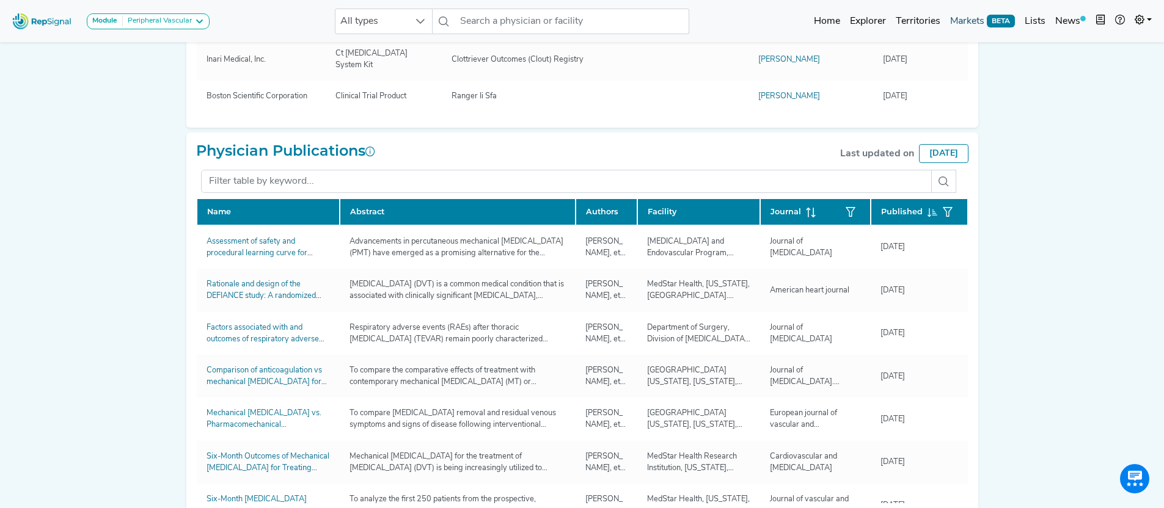
click at [966, 23] on link "Markets BETA" at bounding box center [982, 21] width 75 height 24
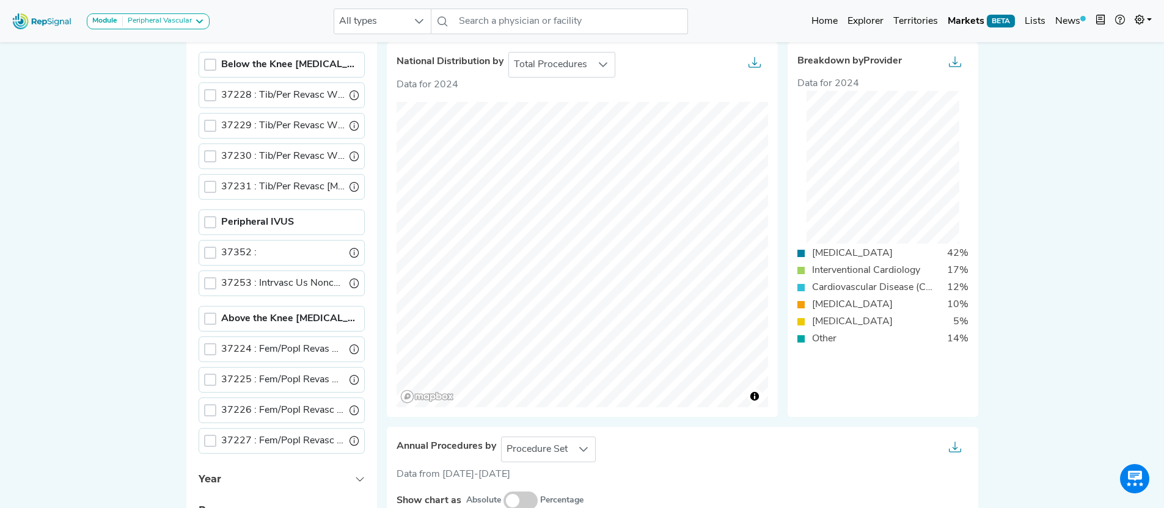
scroll to position [177, 0]
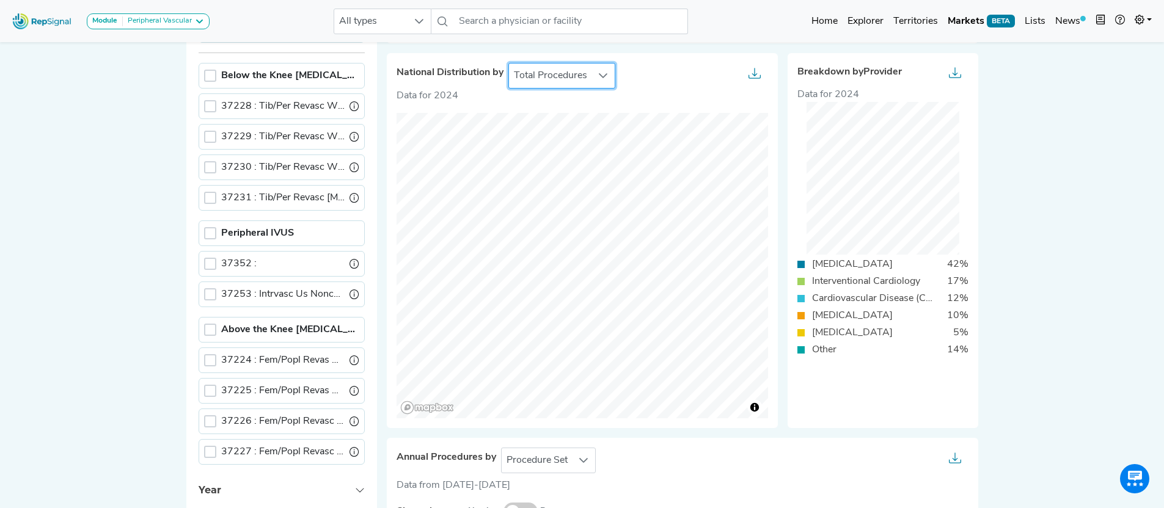
click at [576, 77] on span "Total Procedures" at bounding box center [550, 76] width 83 height 24
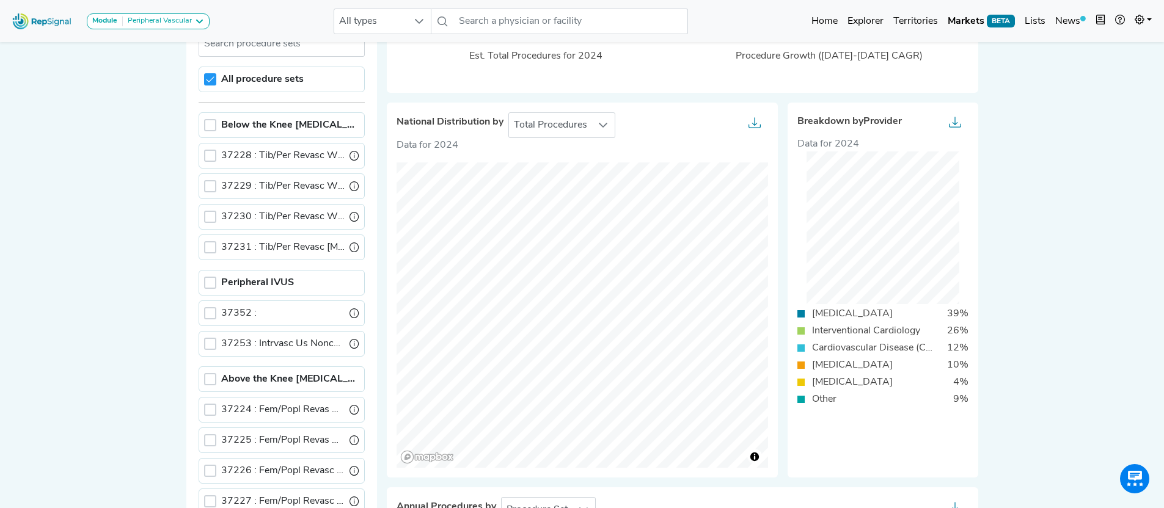
scroll to position [122, 9]
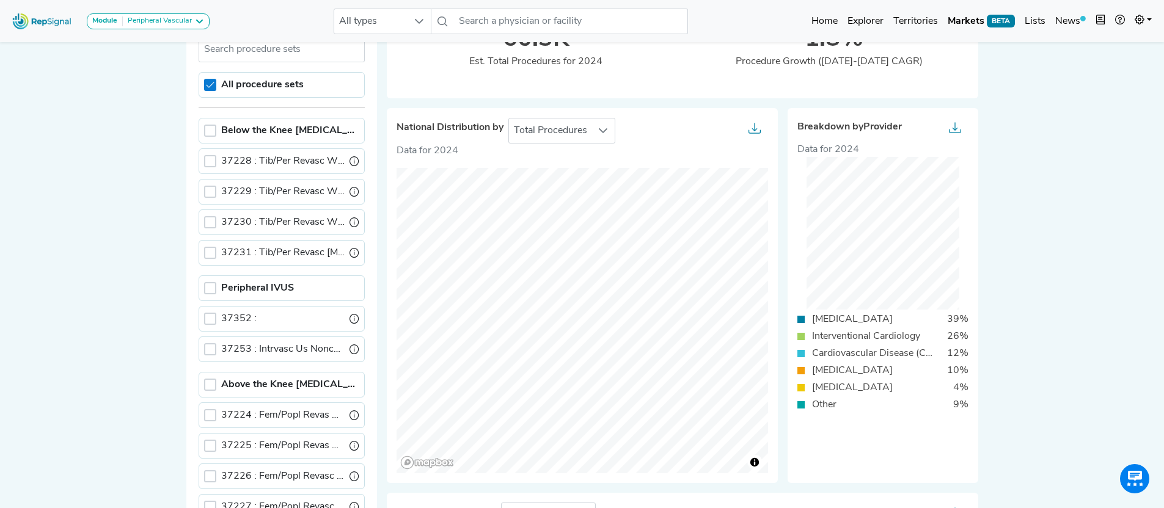
click at [206, 81] on icon at bounding box center [210, 85] width 9 height 9
click at [204, 128] on div at bounding box center [210, 131] width 12 height 12
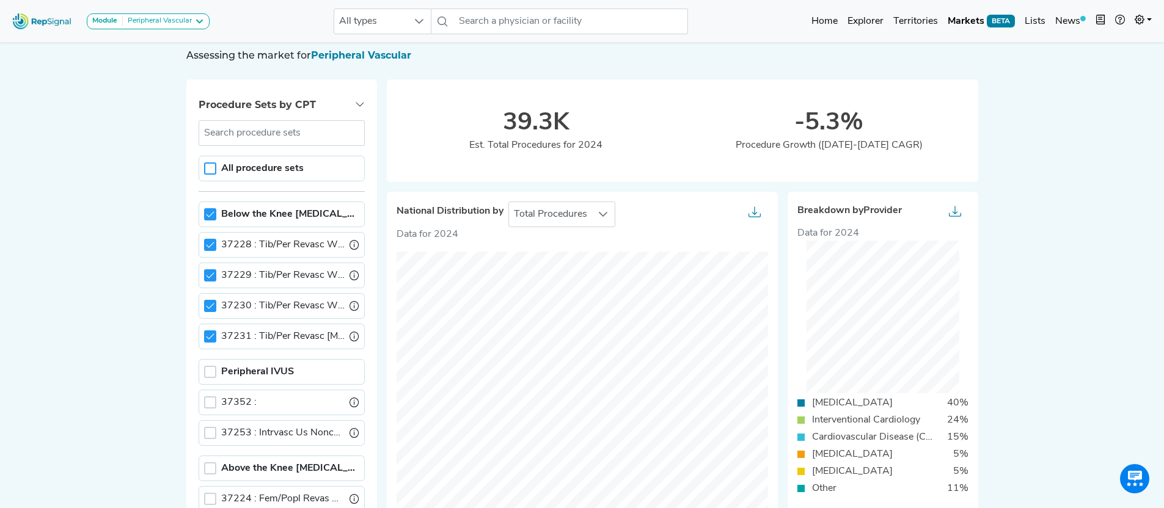
scroll to position [62, 9]
